Goal: Task Accomplishment & Management: Use online tool/utility

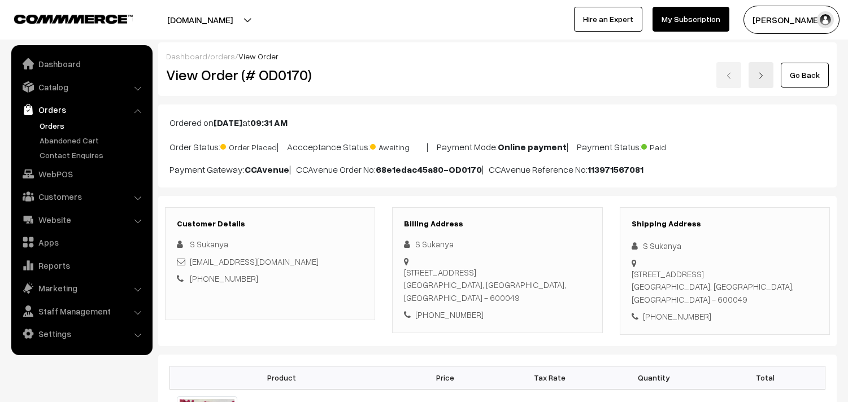
scroll to position [125, 0]
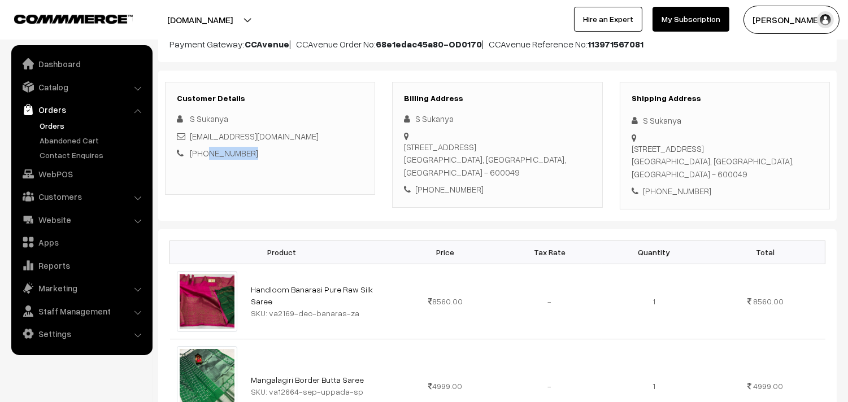
drag, startPoint x: 257, startPoint y: 154, endPoint x: 203, endPoint y: 155, distance: 53.1
click at [203, 155] on div "+91 9894419631" at bounding box center [270, 153] width 186 height 13
copy link "9894419631"
click at [77, 137] on link "Abandoned Cart" at bounding box center [93, 140] width 112 height 12
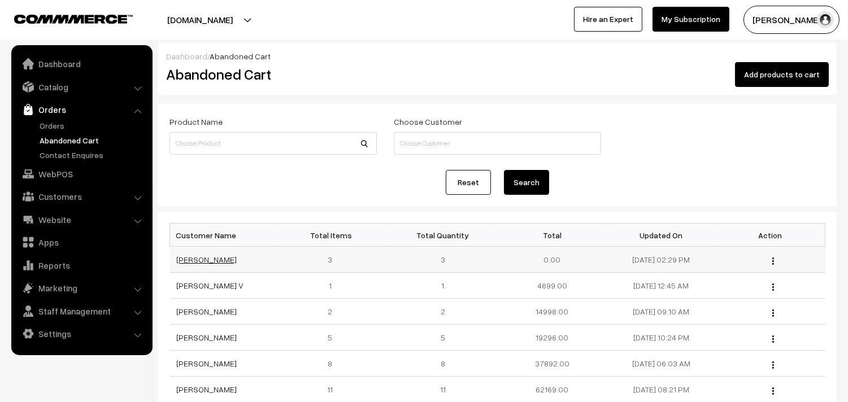
click at [189, 264] on link "Onkar Shinde" at bounding box center [207, 260] width 60 height 10
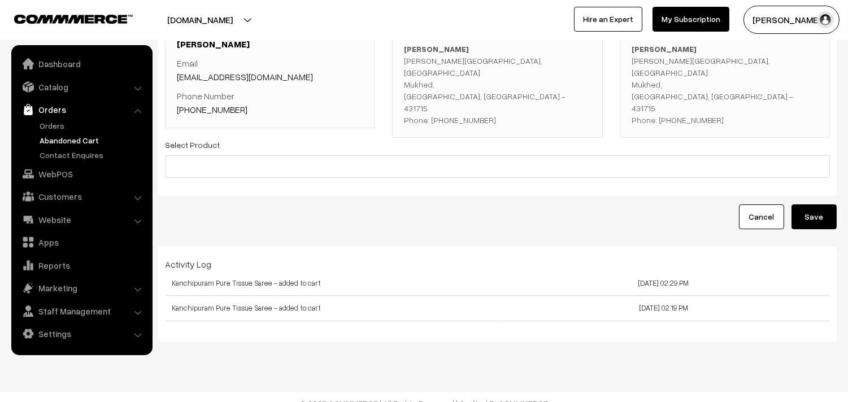
scroll to position [106, 0]
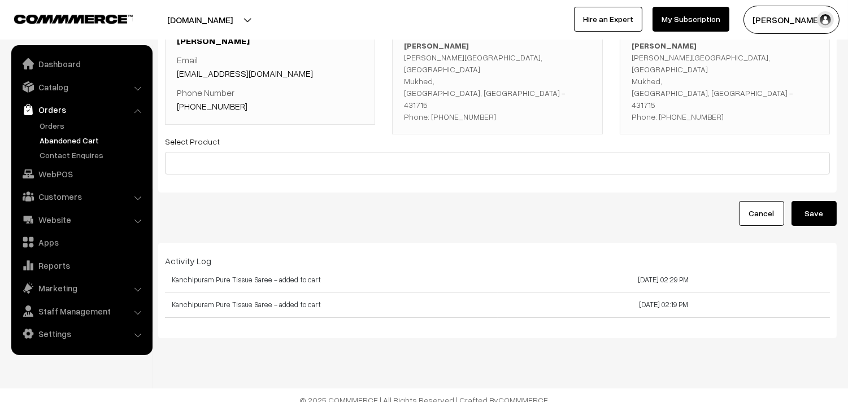
click at [55, 141] on link "Abandoned Cart" at bounding box center [93, 140] width 112 height 12
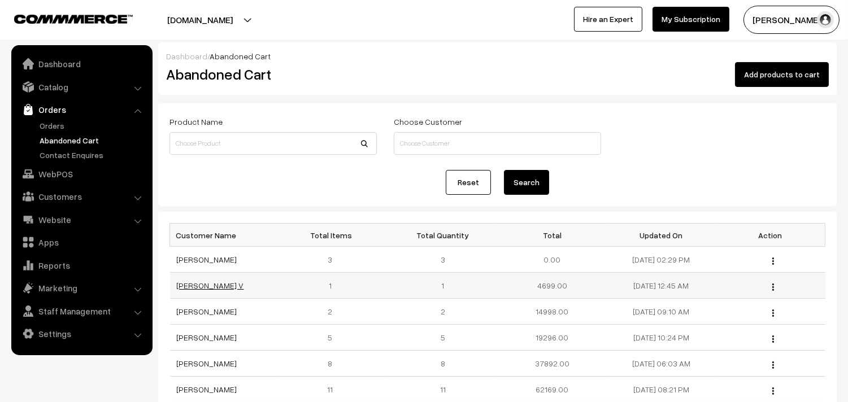
click at [182, 288] on link "[PERSON_NAME] V" at bounding box center [210, 286] width 67 height 10
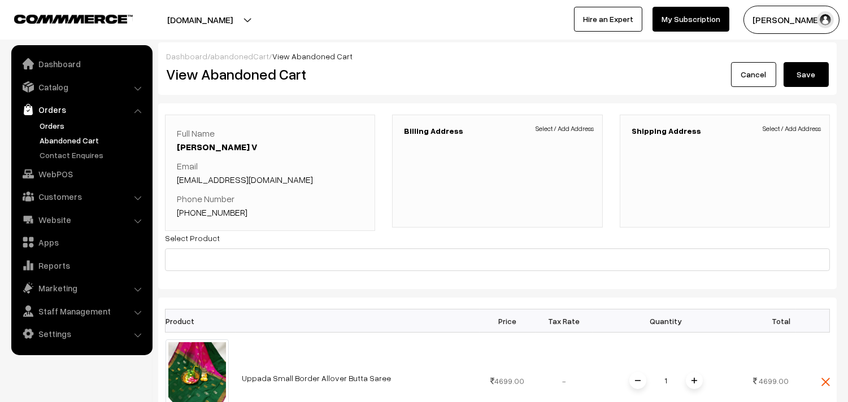
click at [50, 127] on link "Orders" at bounding box center [93, 126] width 112 height 12
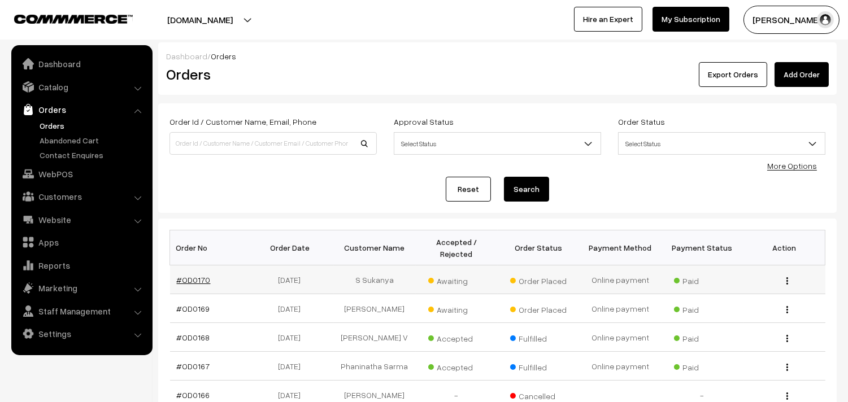
click at [198, 281] on link "#OD0170" at bounding box center [194, 280] width 34 height 10
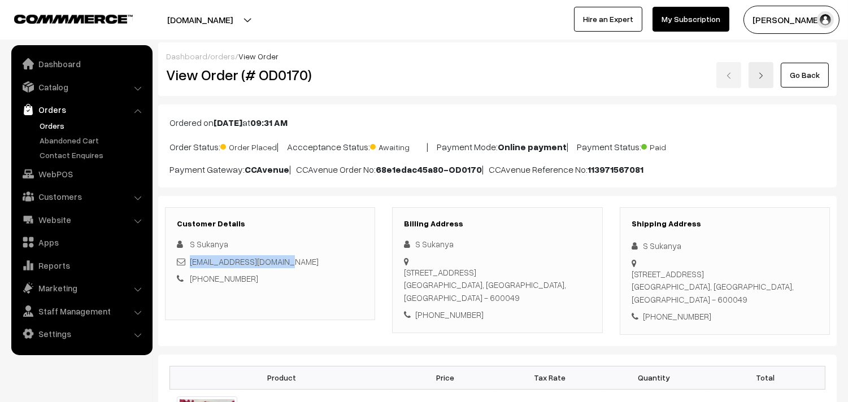
drag, startPoint x: 295, startPoint y: 263, endPoint x: 190, endPoint y: 266, distance: 104.6
click at [190, 266] on div "[EMAIL_ADDRESS][DOMAIN_NAME]" at bounding box center [270, 261] width 186 height 13
copy link "sukanyapranaw@gmail.com"
click at [58, 137] on link "Abandoned Cart" at bounding box center [93, 140] width 112 height 12
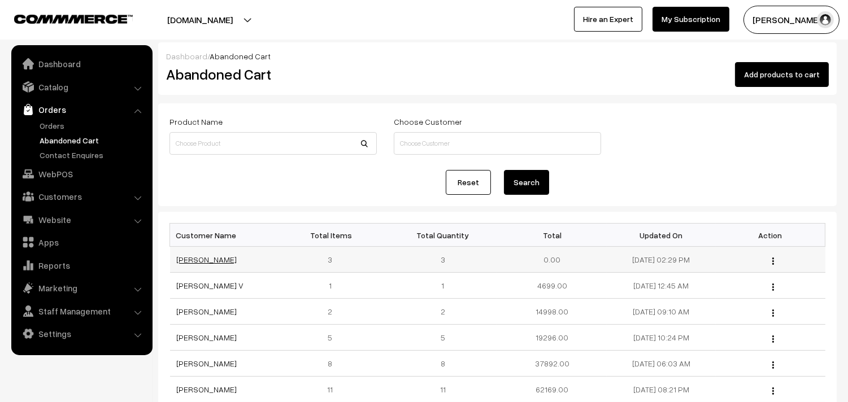
click at [194, 263] on link "[PERSON_NAME]" at bounding box center [207, 260] width 60 height 10
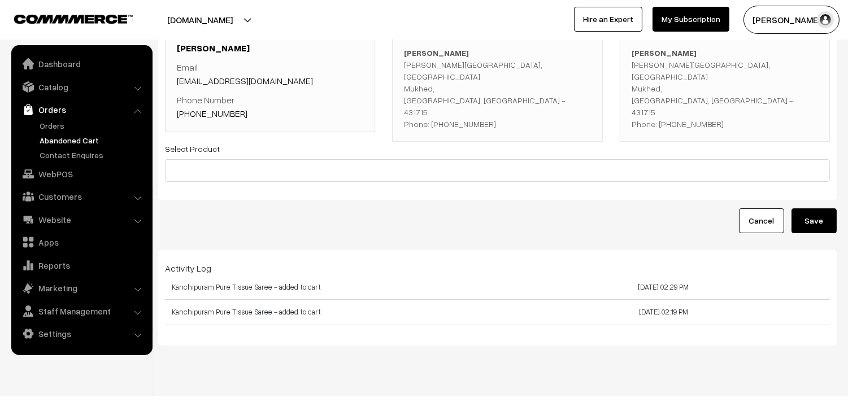
scroll to position [106, 0]
